Goal: Task Accomplishment & Management: Manage account settings

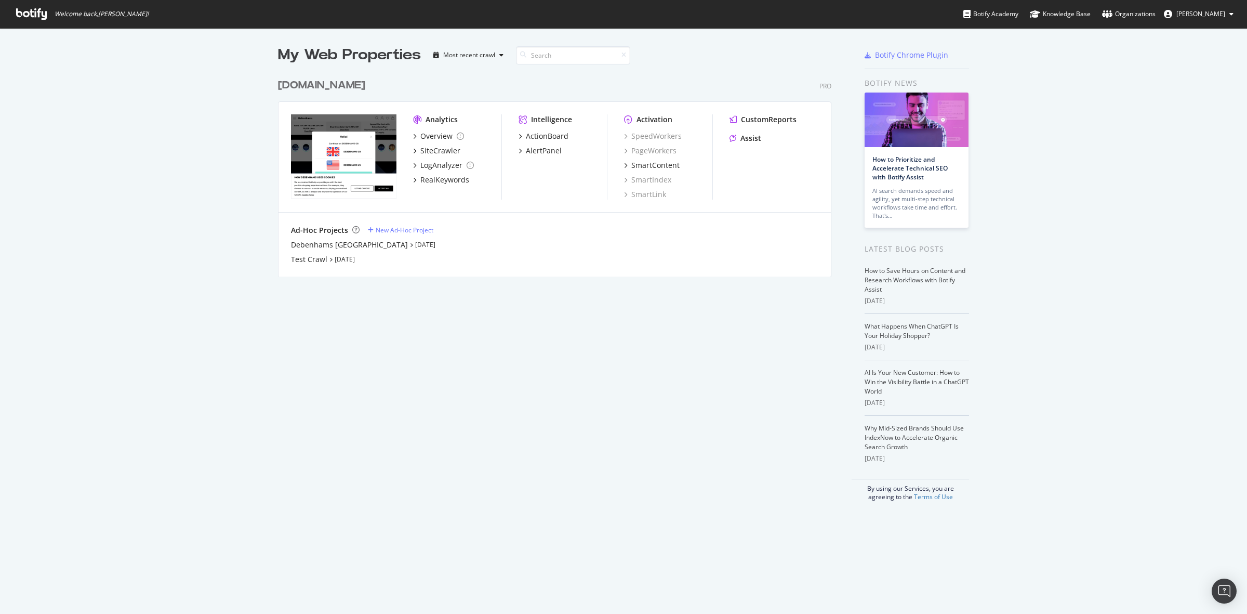
scroll to position [604, 1227]
click at [1230, 15] on icon at bounding box center [1232, 14] width 4 height 6
click at [1214, 55] on link "Password settings" at bounding box center [1192, 53] width 100 height 16
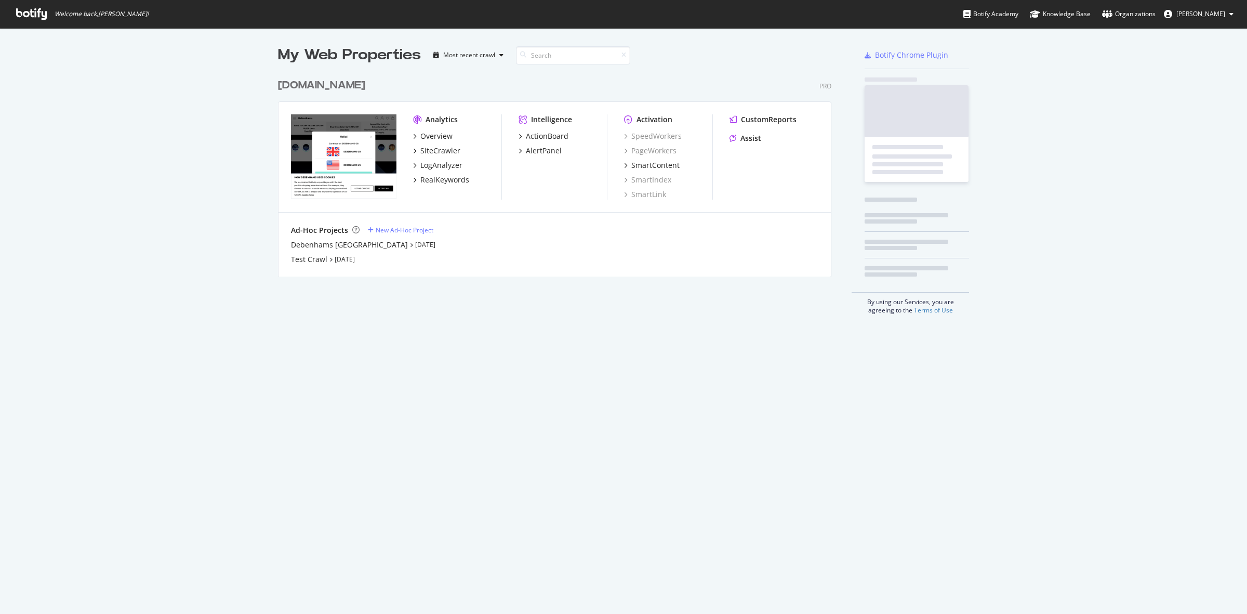
scroll to position [604, 1227]
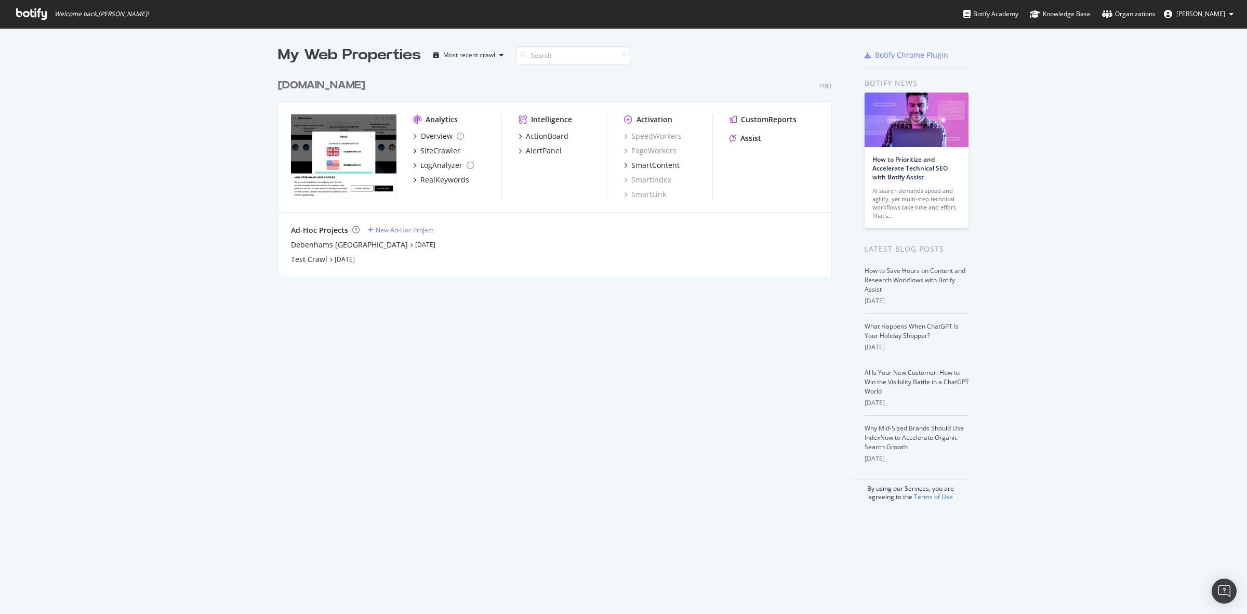
click at [320, 83] on div "[DOMAIN_NAME]" at bounding box center [321, 85] width 87 height 15
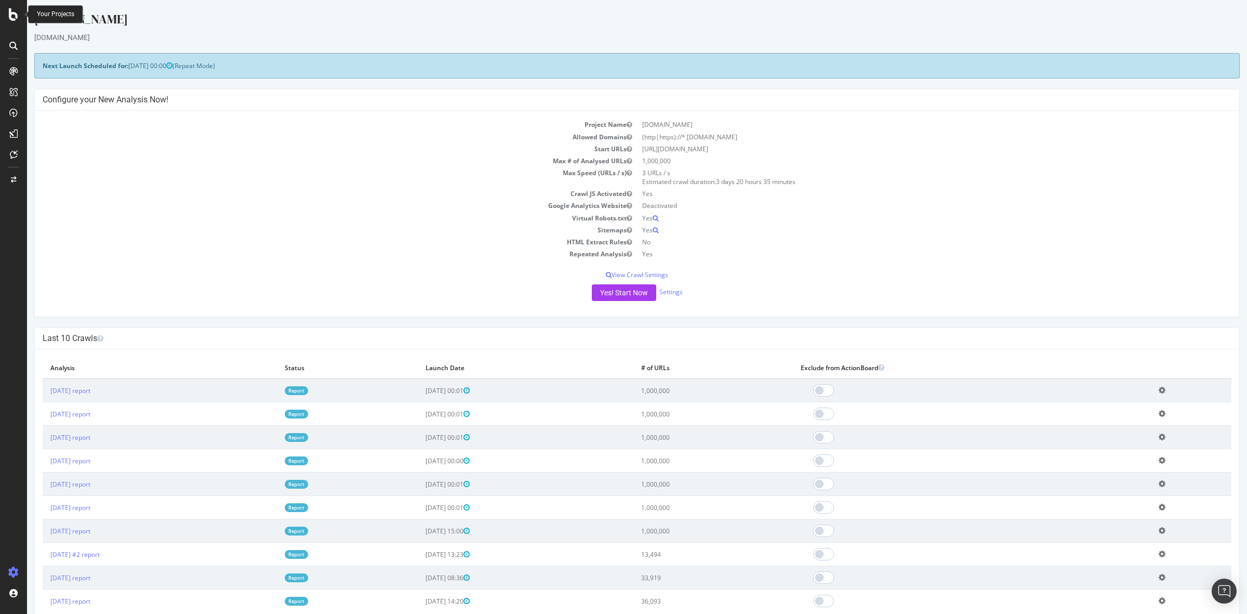
click at [13, 12] on icon at bounding box center [13, 14] width 9 height 12
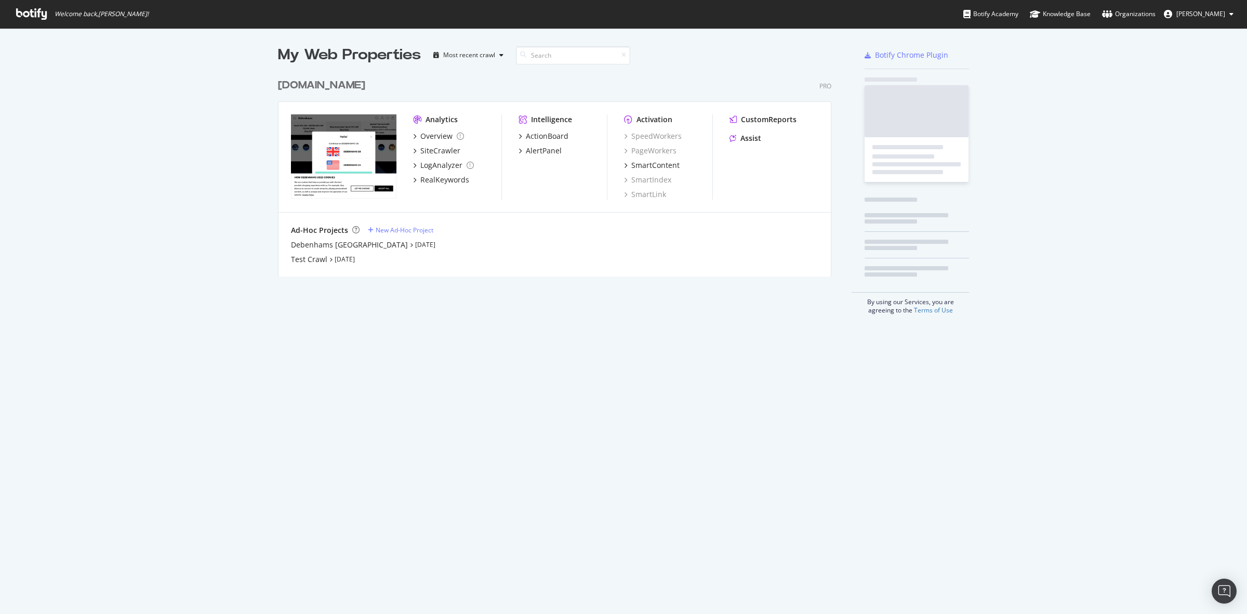
scroll to position [604, 1227]
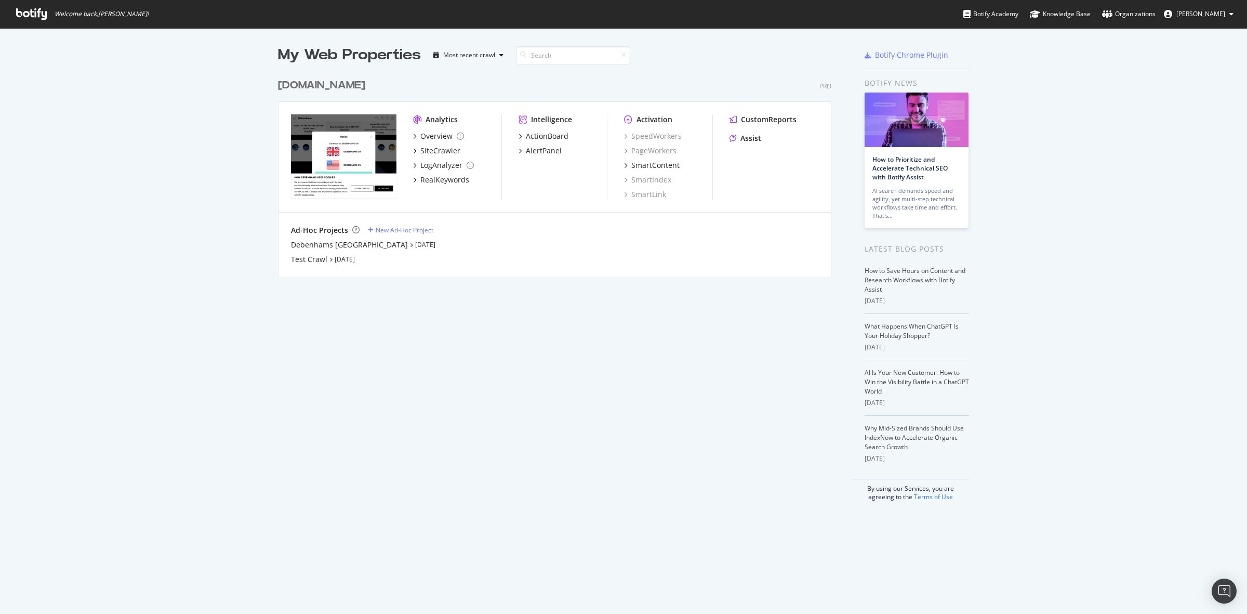
click at [1204, 17] on span "[PERSON_NAME]" at bounding box center [1201, 13] width 49 height 9
click at [1188, 75] on div "Debenhams" at bounding box center [1192, 82] width 100 height 16
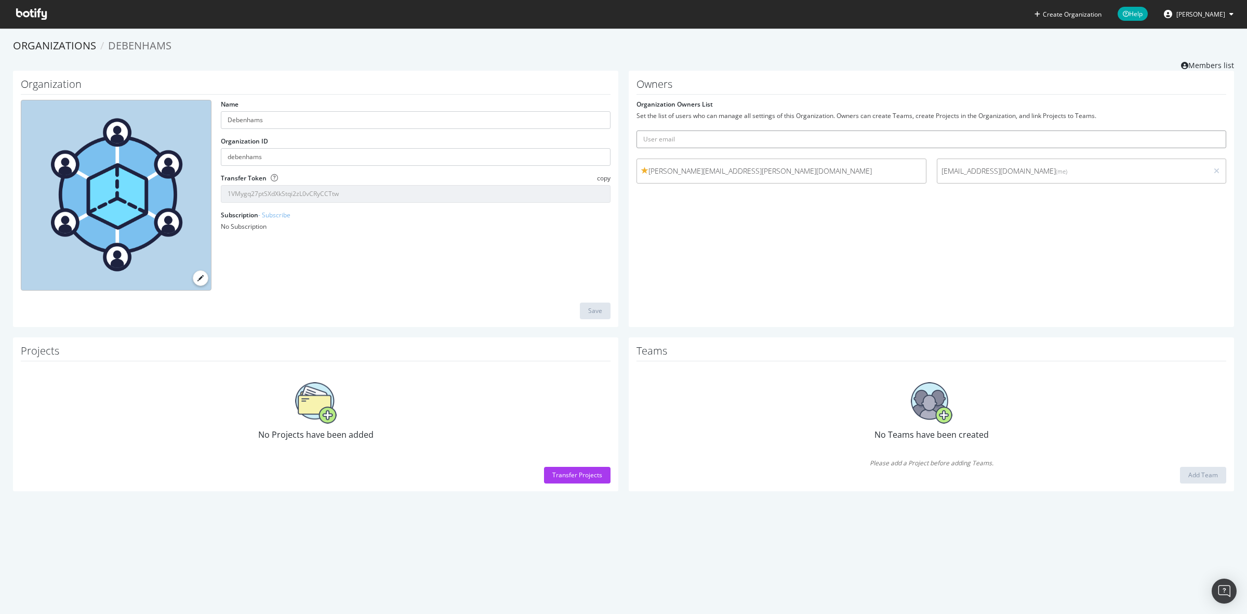
click at [650, 143] on input "text" at bounding box center [932, 139] width 590 height 18
paste input "[PERSON_NAME][EMAIL_ADDRESS][PERSON_NAME][DOMAIN_NAME]"
type input "[PERSON_NAME][EMAIL_ADDRESS][PERSON_NAME][DOMAIN_NAME]"
click at [1215, 140] on icon "submit" at bounding box center [1218, 139] width 7 height 6
click at [567, 45] on ol "Organizations Debenhams" at bounding box center [623, 45] width 1221 height 15
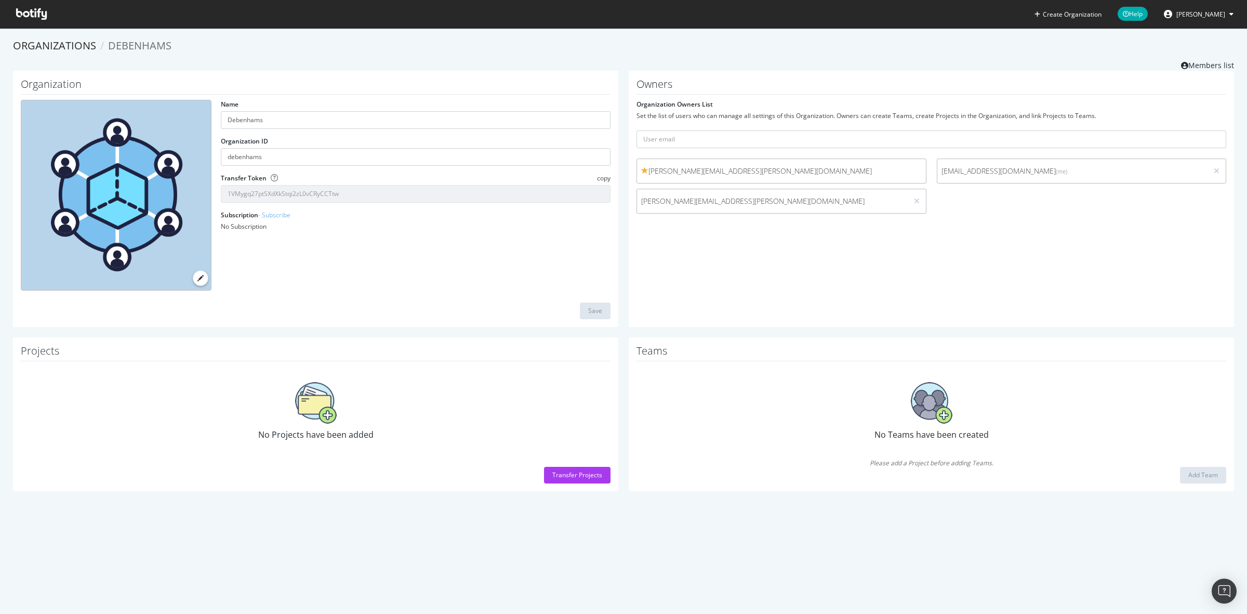
click at [333, 51] on ol "Organizations Debenhams" at bounding box center [623, 45] width 1221 height 15
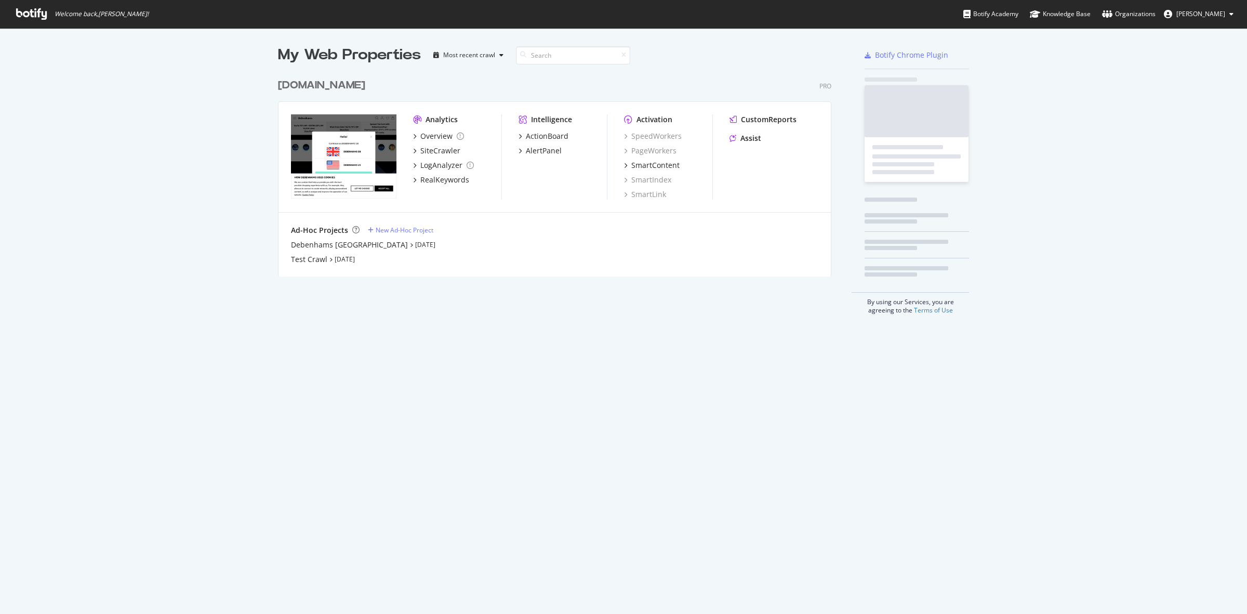
scroll to position [201, 552]
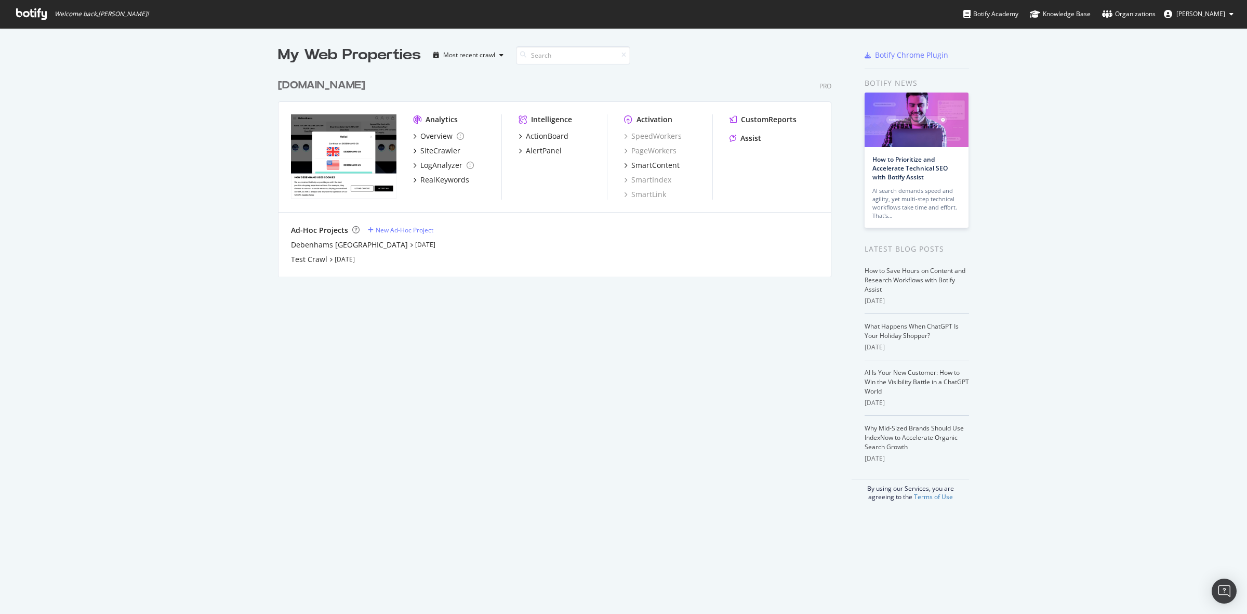
click at [187, 64] on div "My Web Properties Most recent crawl [DOMAIN_NAME] Pro Analytics Overview SiteCr…" at bounding box center [623, 273] width 1247 height 490
drag, startPoint x: 361, startPoint y: 6, endPoint x: 182, endPoint y: 50, distance: 184.8
click at [182, 50] on div "My Web Properties Most recent crawl [DOMAIN_NAME] Pro Analytics Overview SiteCr…" at bounding box center [623, 273] width 1247 height 490
click at [1207, 14] on span "[PERSON_NAME]" at bounding box center [1201, 13] width 49 height 9
click at [1197, 83] on span "Debenhams" at bounding box center [1188, 81] width 35 height 9
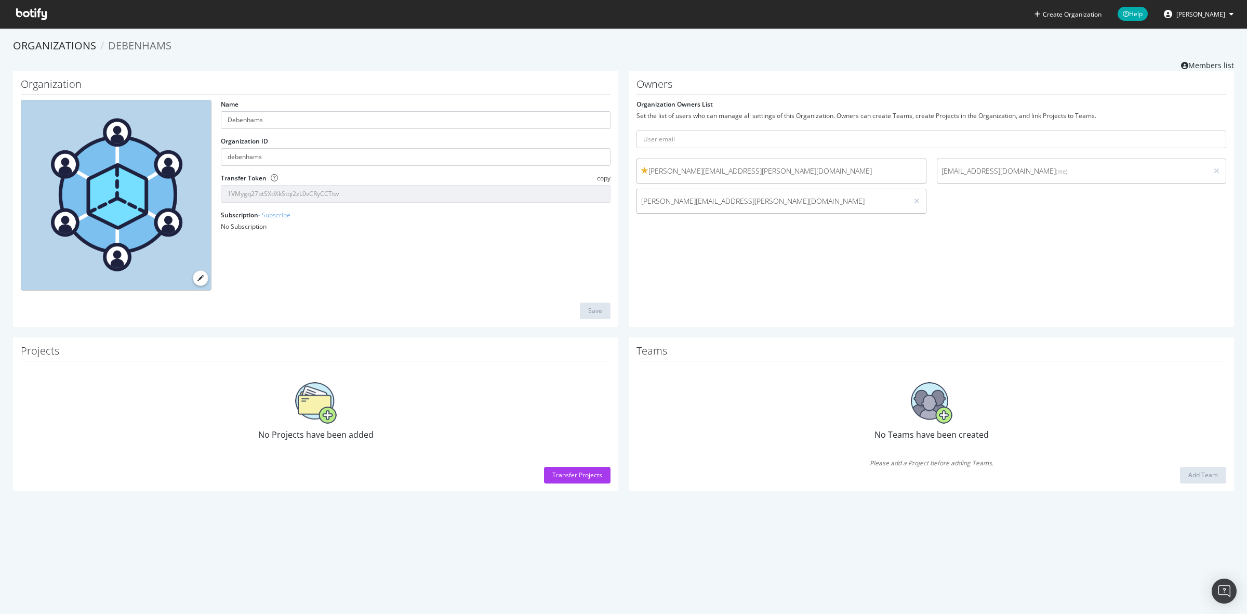
click at [37, 10] on icon at bounding box center [31, 13] width 31 height 11
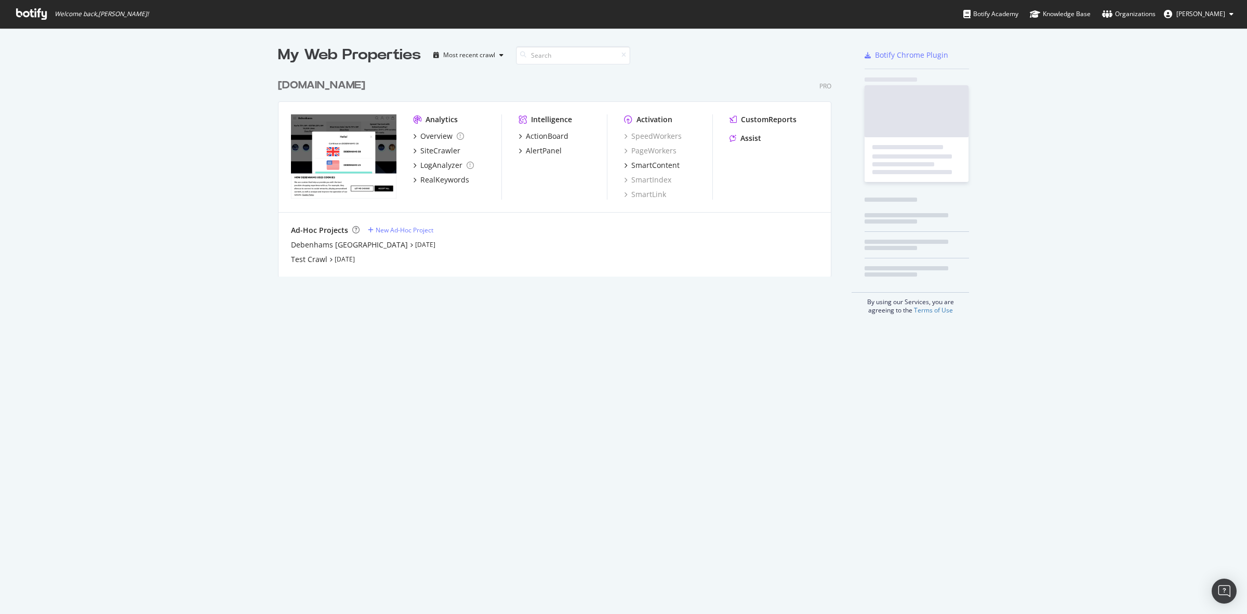
scroll to position [604, 1227]
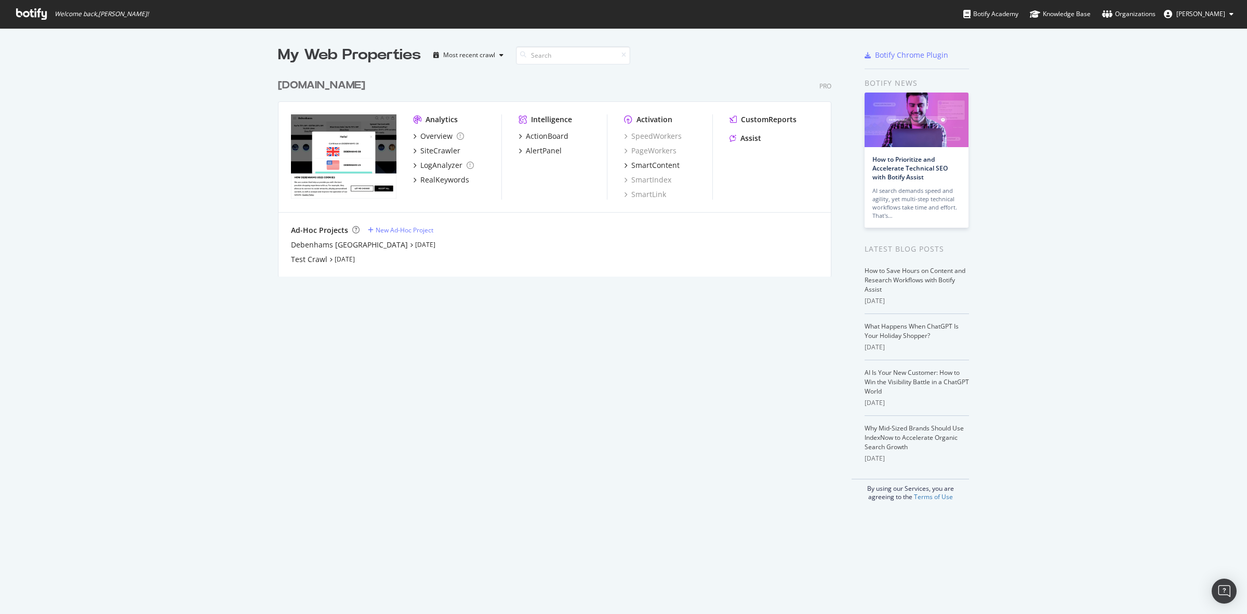
click at [308, 85] on div "[DOMAIN_NAME]" at bounding box center [321, 85] width 87 height 15
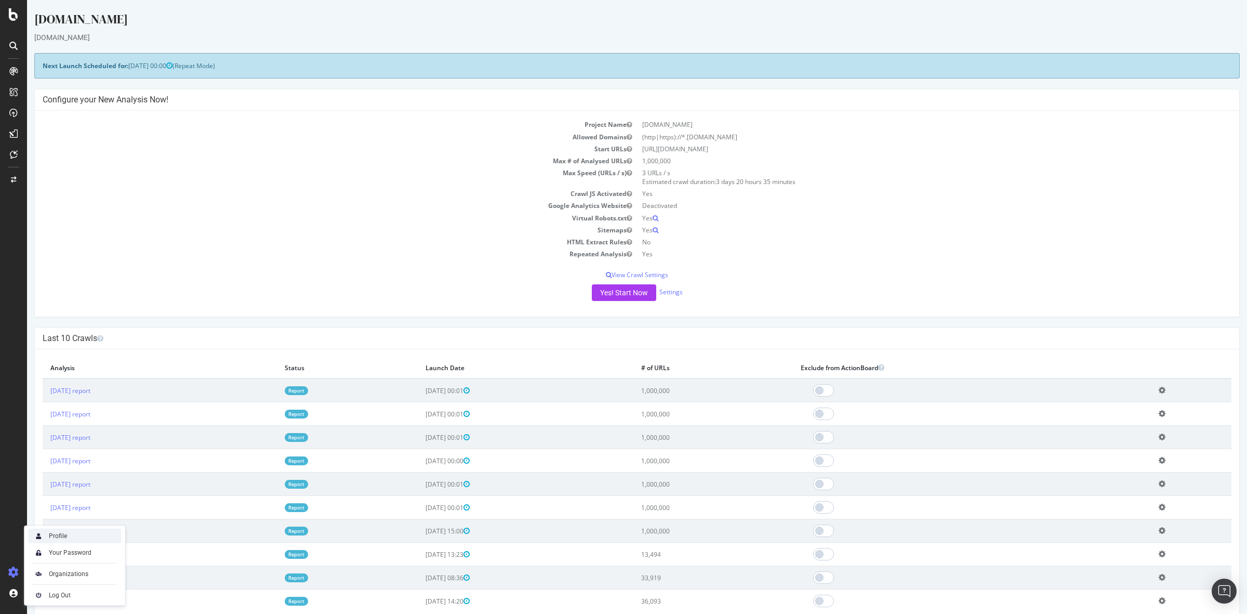
click at [81, 538] on div "Profile" at bounding box center [74, 536] width 93 height 15
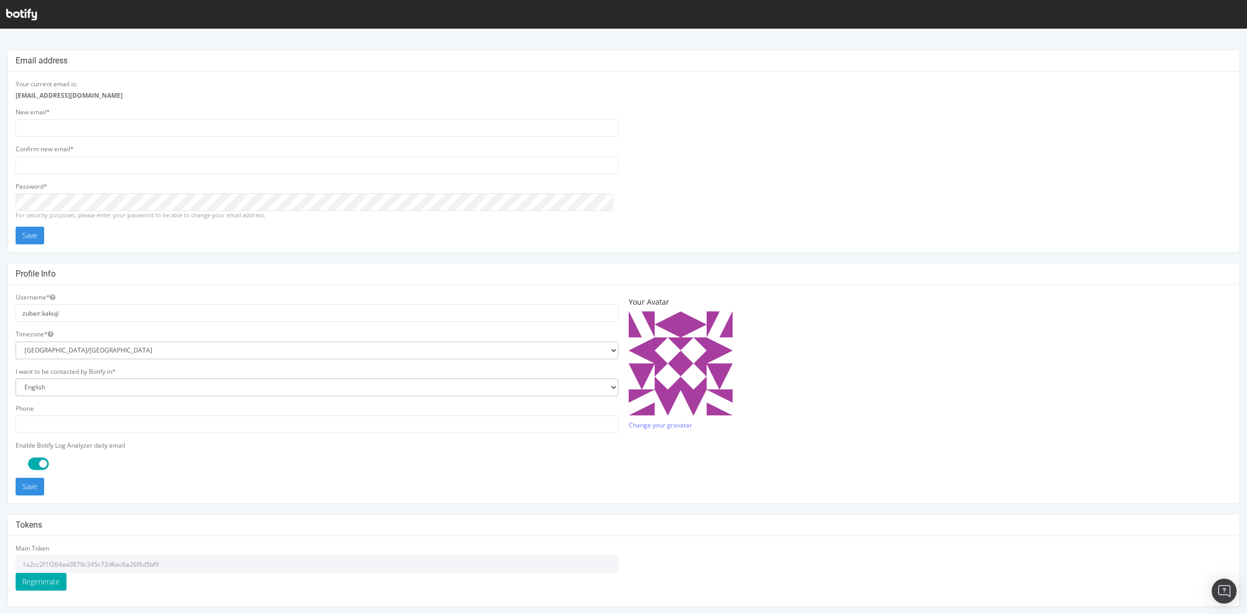
click at [9, 19] on icon at bounding box center [21, 14] width 31 height 11
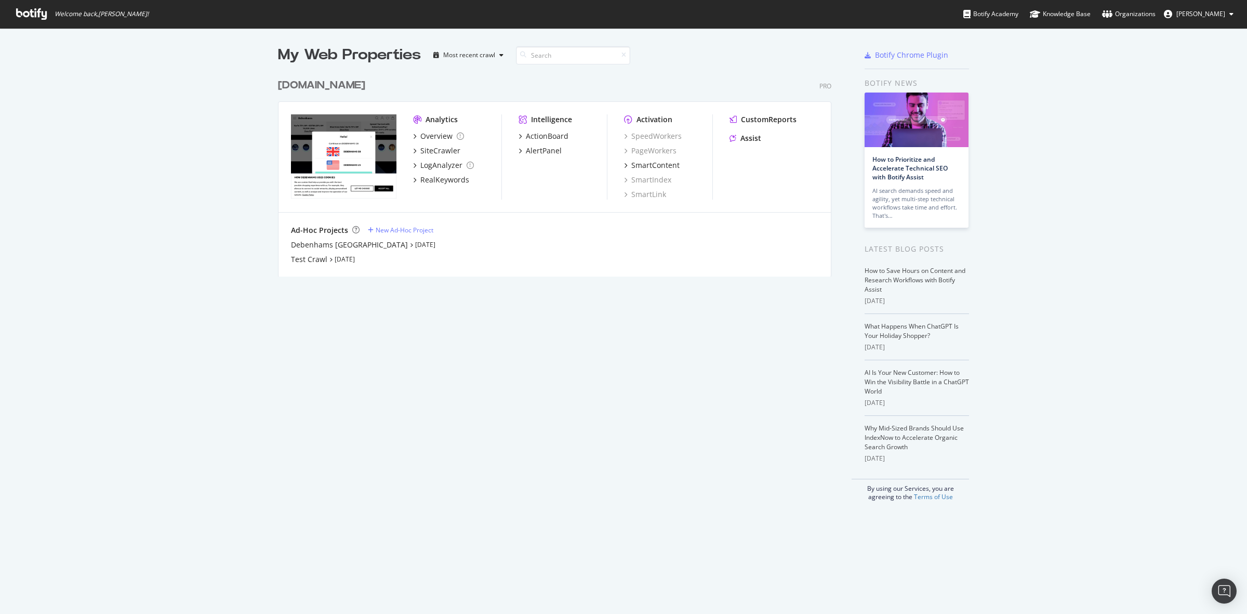
scroll to position [604, 1227]
